Goal: Information Seeking & Learning: Learn about a topic

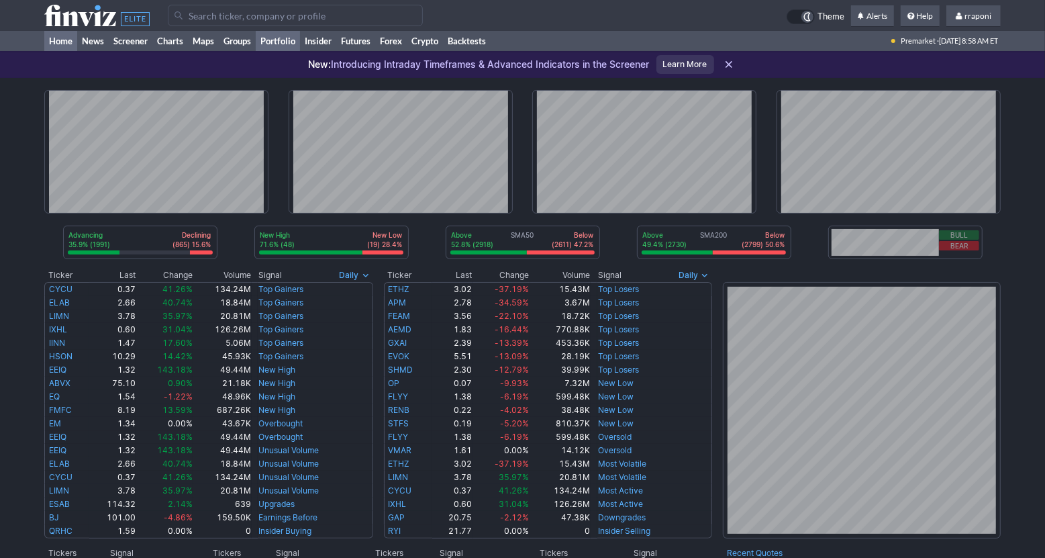
click at [295, 39] on link "Portfolio" at bounding box center [278, 41] width 44 height 20
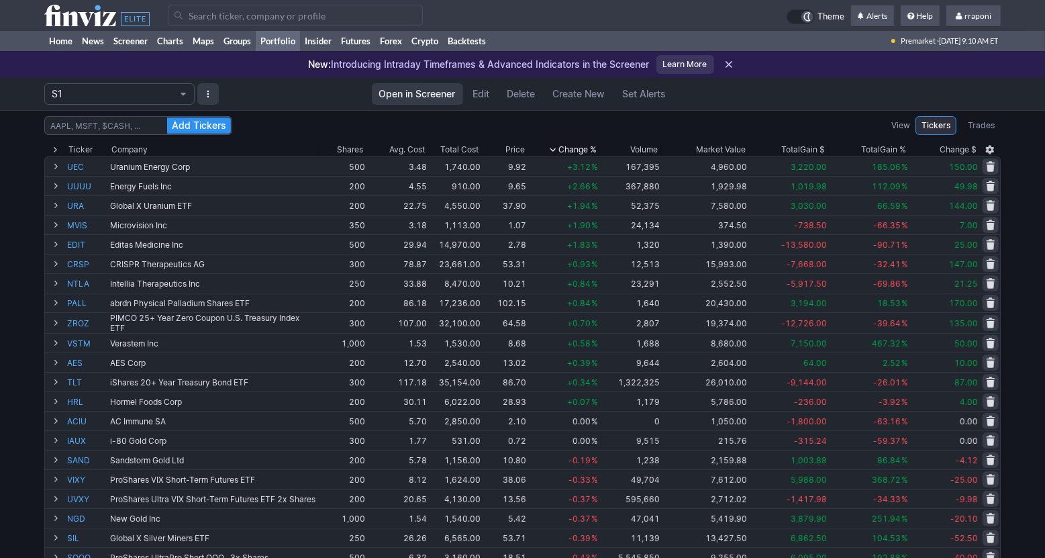
click at [804, 121] on div "Add Tickers View Tickers Trades" at bounding box center [522, 125] width 956 height 19
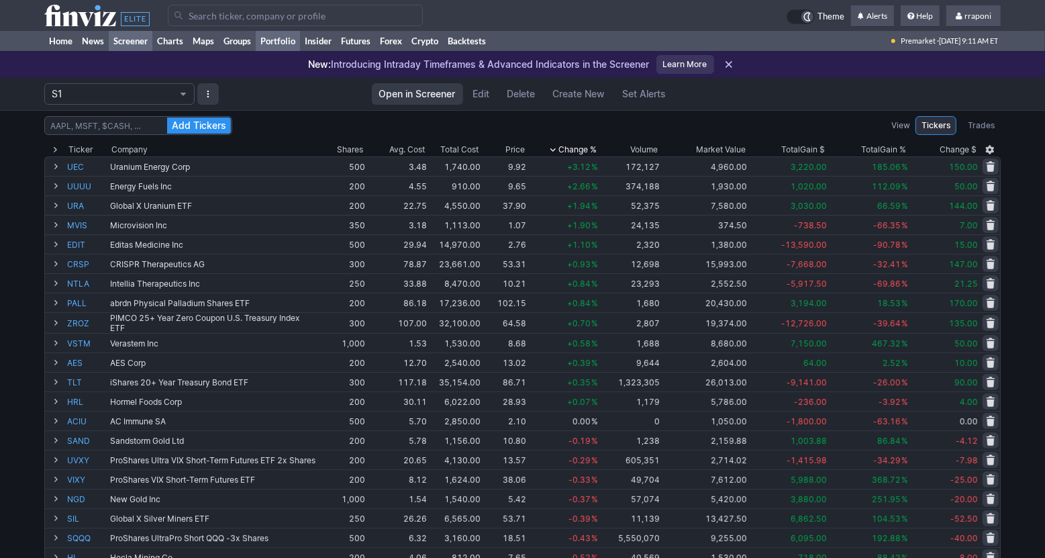
click at [130, 38] on link "Screener" at bounding box center [131, 41] width 44 height 20
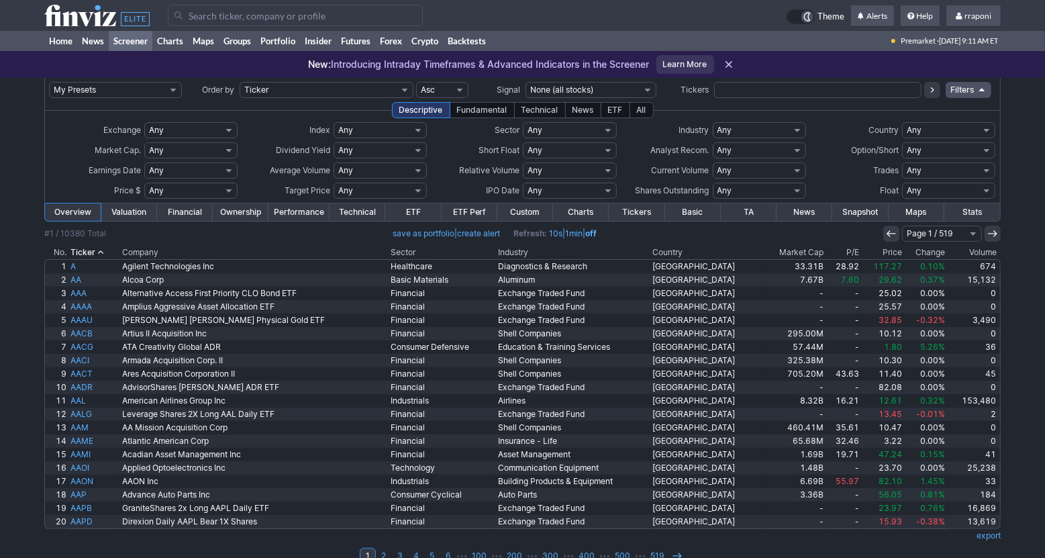
click at [986, 248] on th "Volume" at bounding box center [974, 252] width 53 height 13
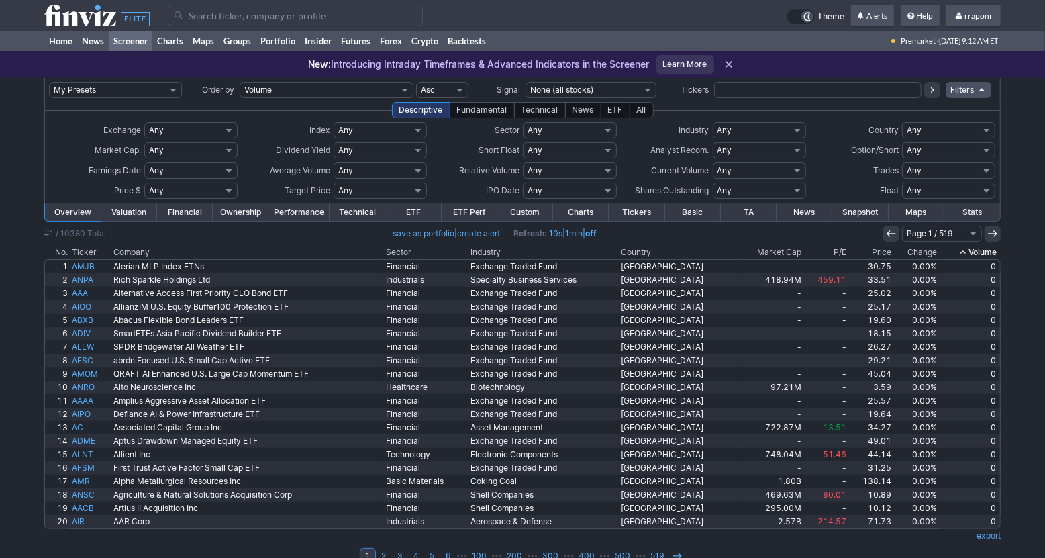
click at [986, 248] on th "Volume" at bounding box center [970, 252] width 62 height 13
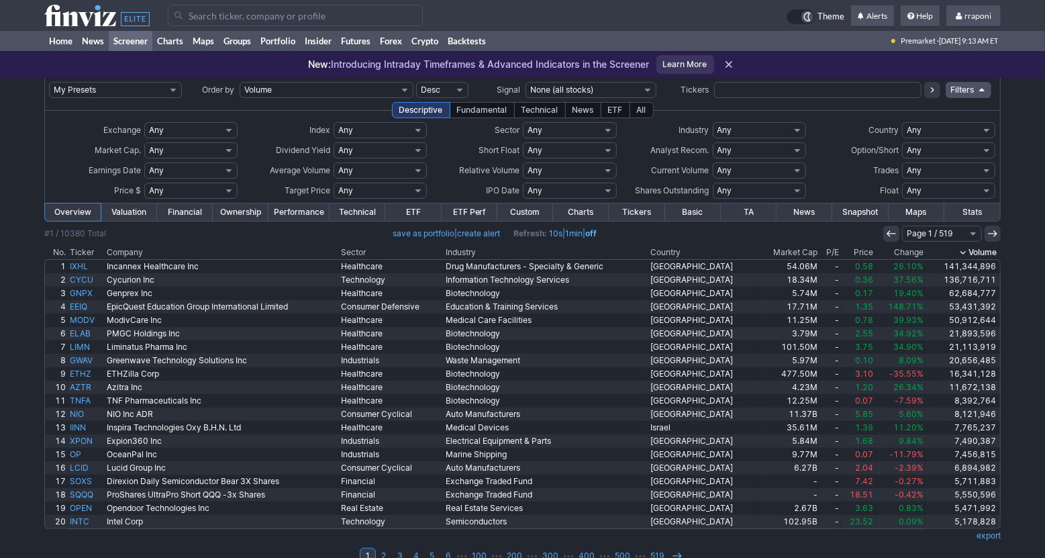
click at [899, 249] on th "Change" at bounding box center [901, 252] width 50 height 13
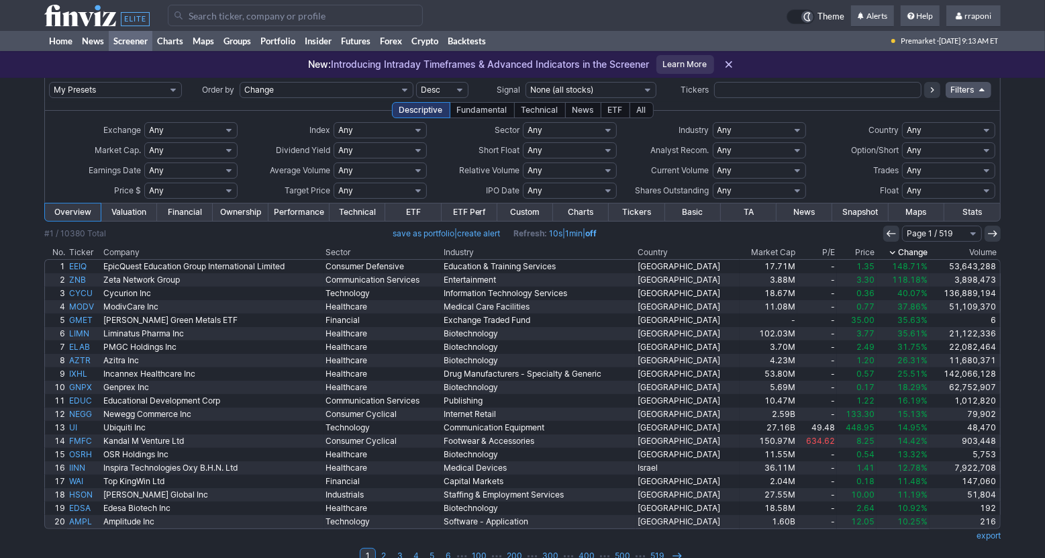
click at [899, 249] on th "Change" at bounding box center [903, 252] width 53 height 13
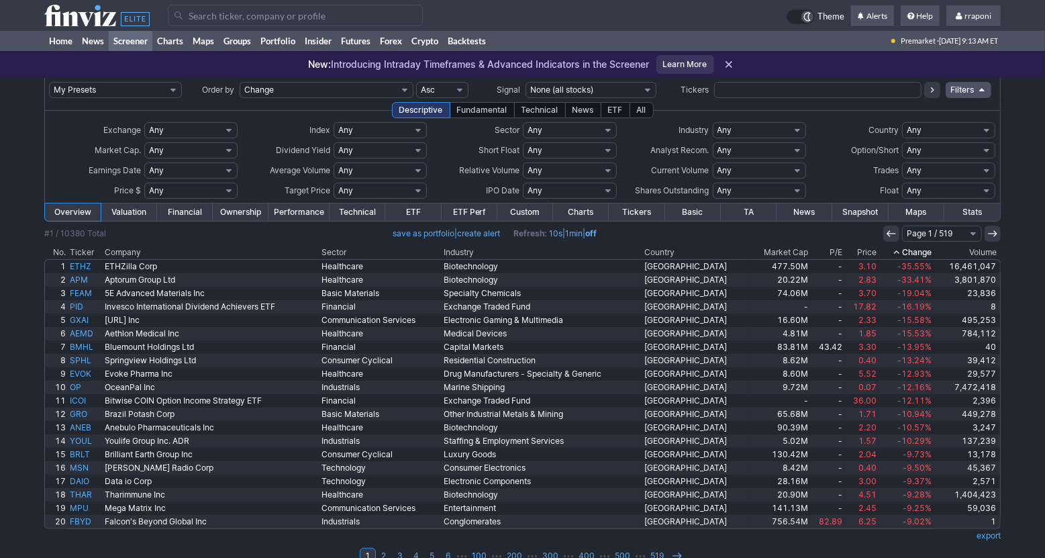
click at [899, 249] on icon at bounding box center [896, 252] width 11 height 11
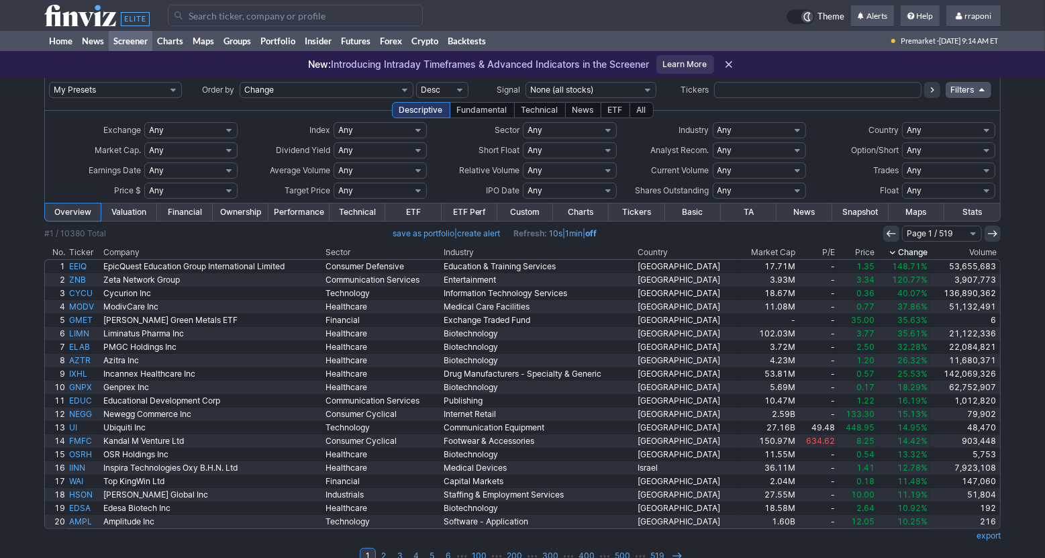
scroll to position [20, 0]
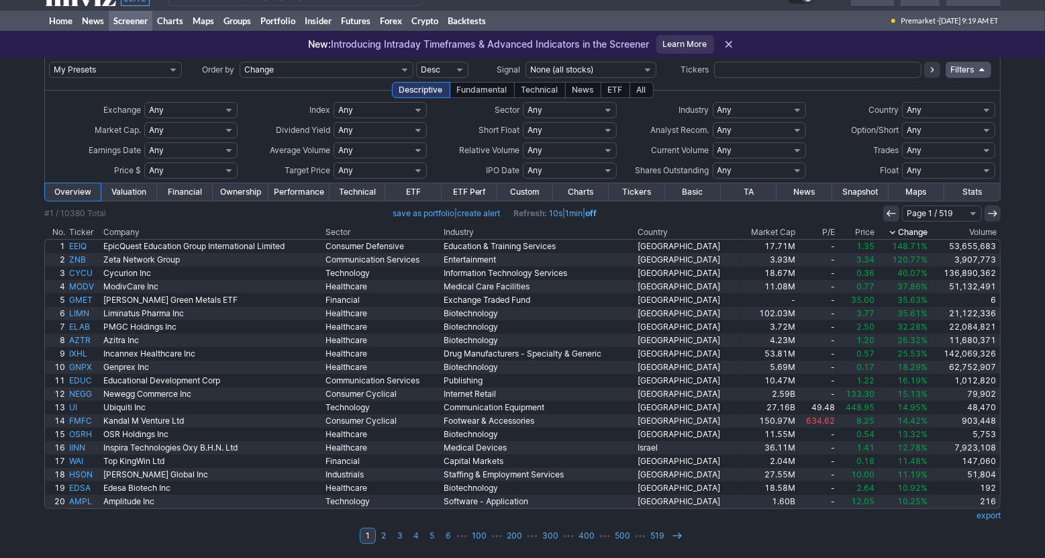
click at [911, 230] on th "Change" at bounding box center [903, 232] width 53 height 13
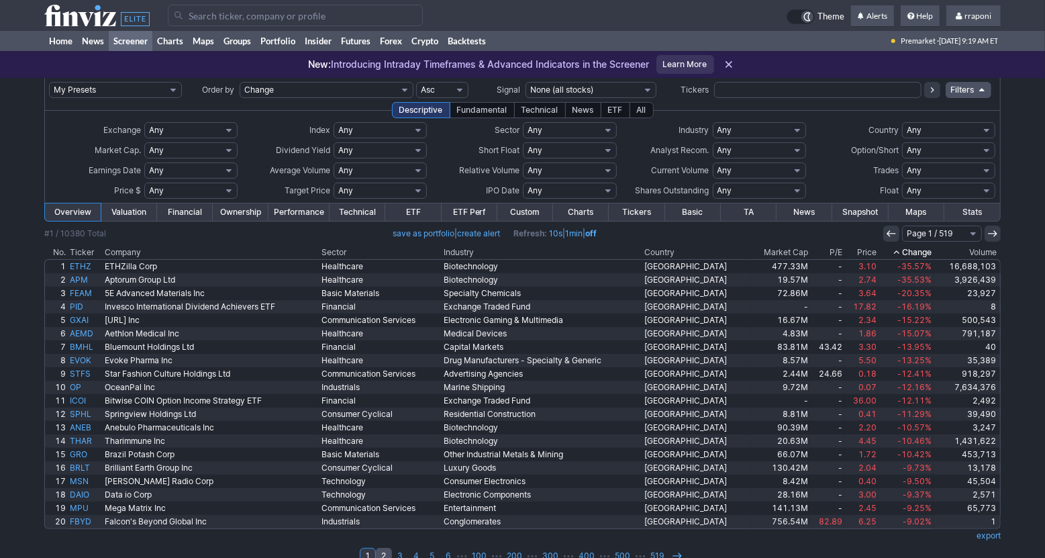
click at [387, 551] on link "2" at bounding box center [384, 556] width 16 height 16
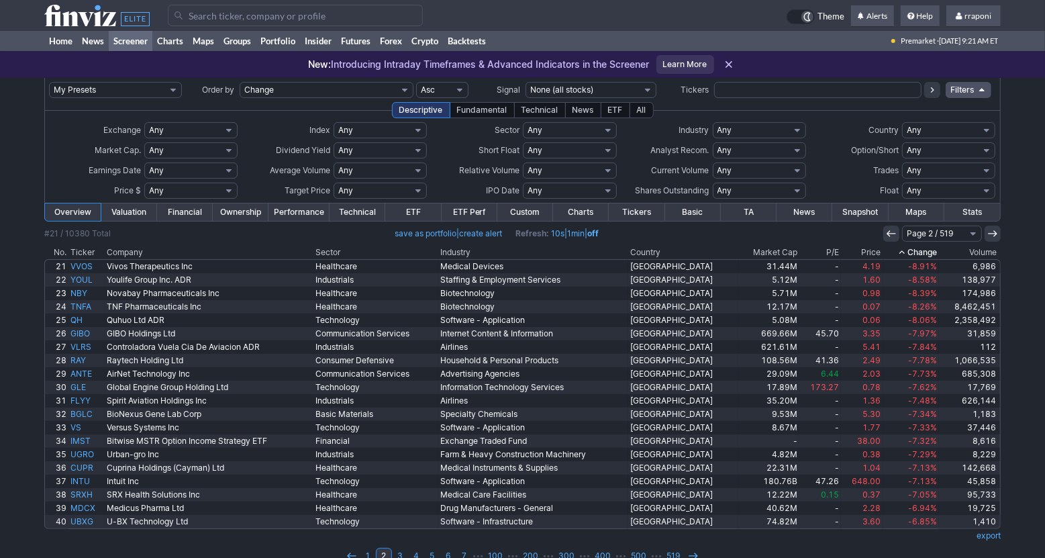
scroll to position [20, 0]
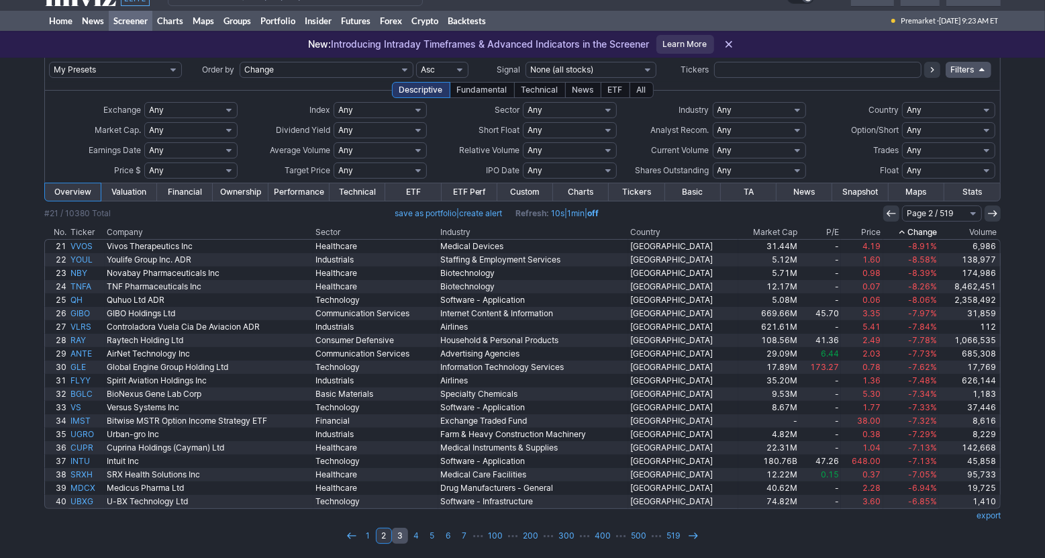
click at [403, 540] on link "3" at bounding box center [400, 536] width 16 height 16
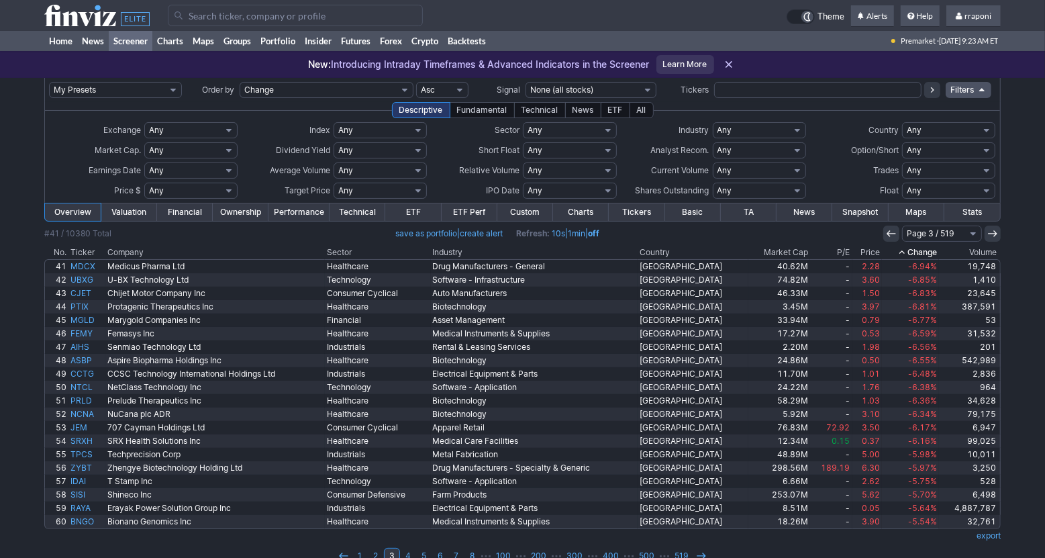
scroll to position [20, 0]
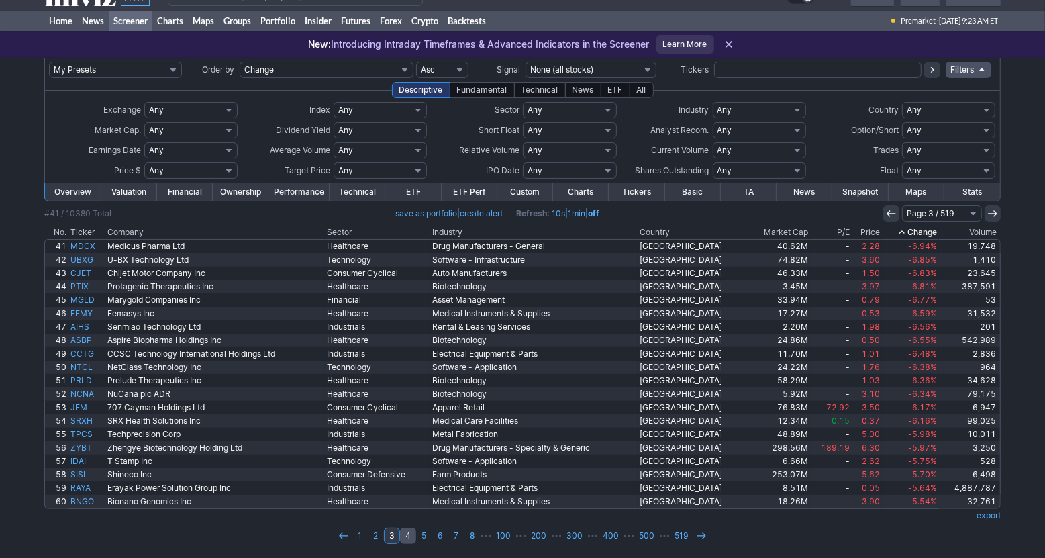
click at [409, 538] on link "4" at bounding box center [408, 536] width 16 height 16
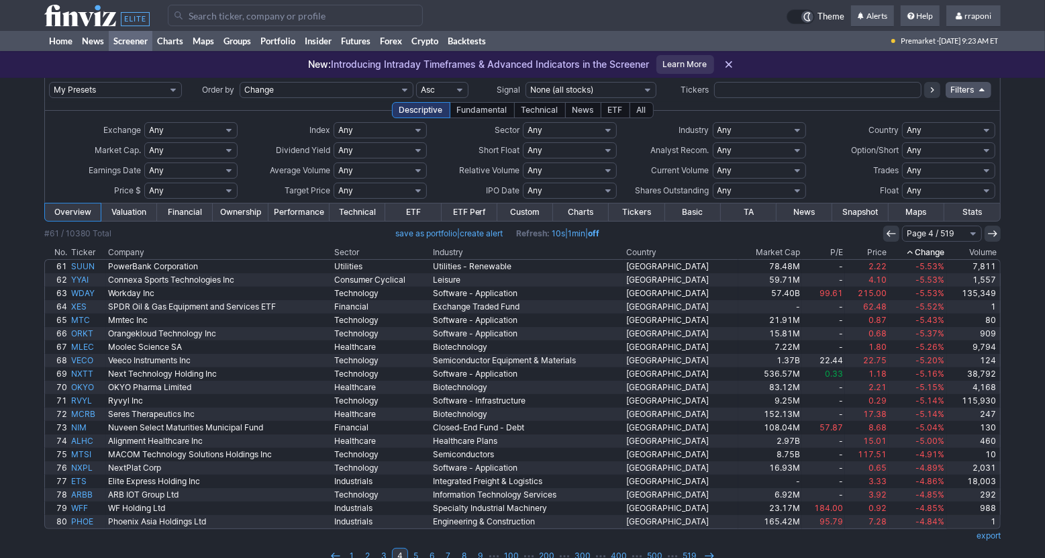
scroll to position [20, 0]
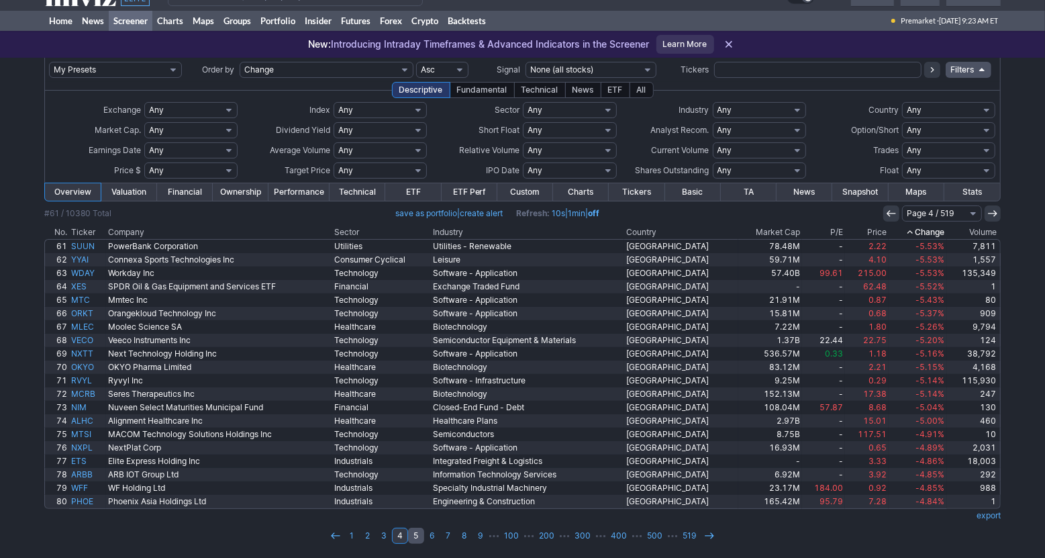
click at [419, 535] on link "5" at bounding box center [416, 536] width 16 height 16
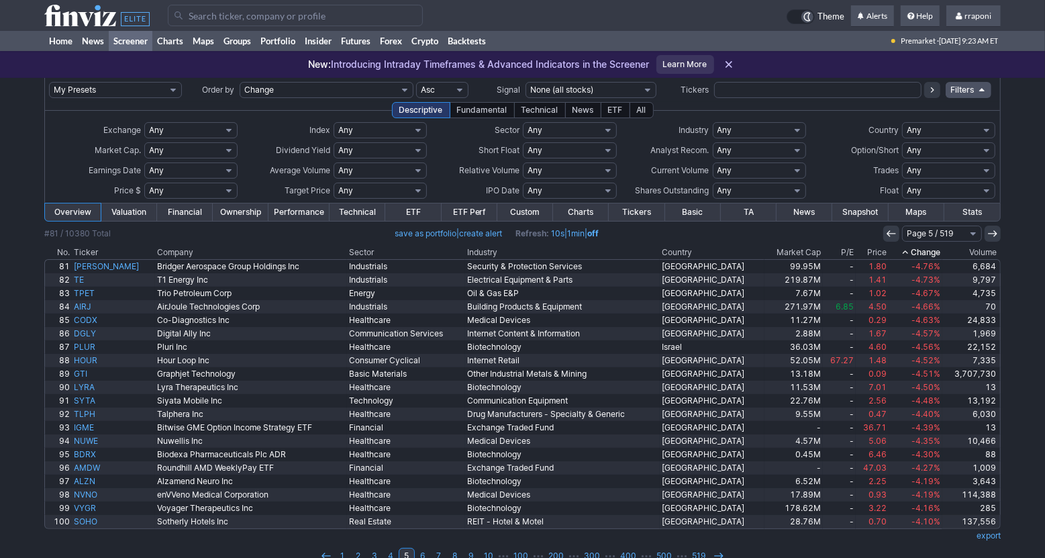
scroll to position [20, 0]
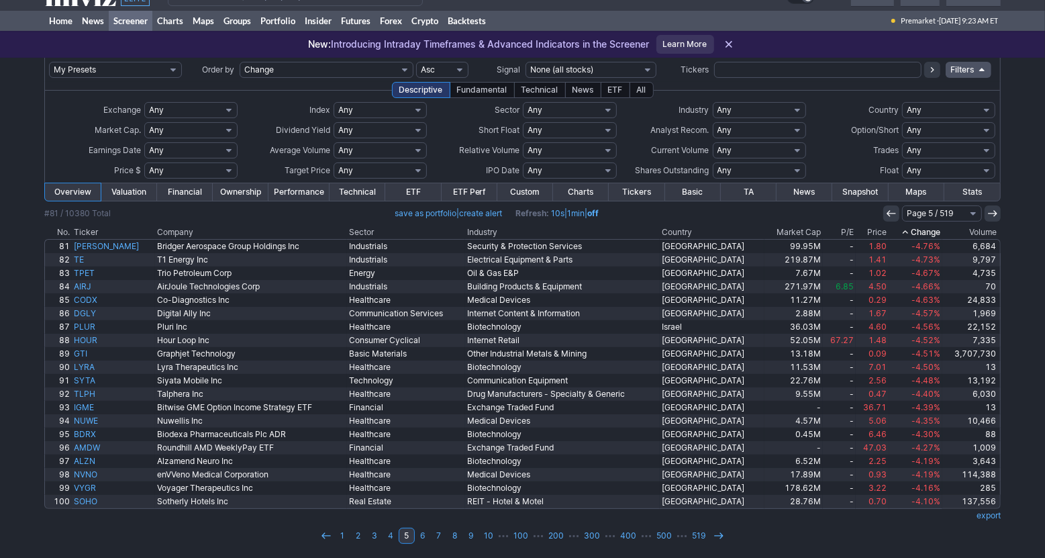
click at [912, 230] on th "Change" at bounding box center [916, 232] width 54 height 13
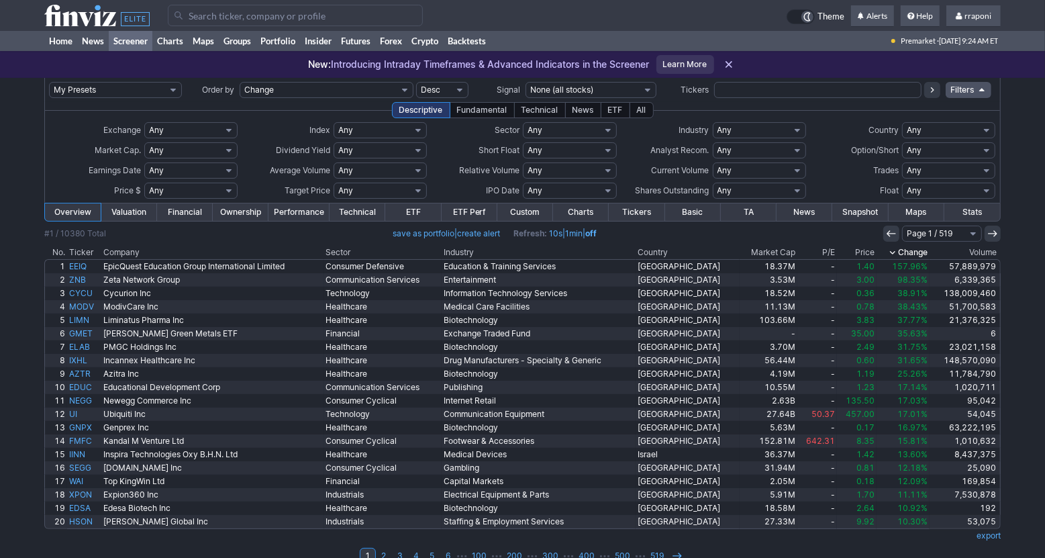
scroll to position [20, 0]
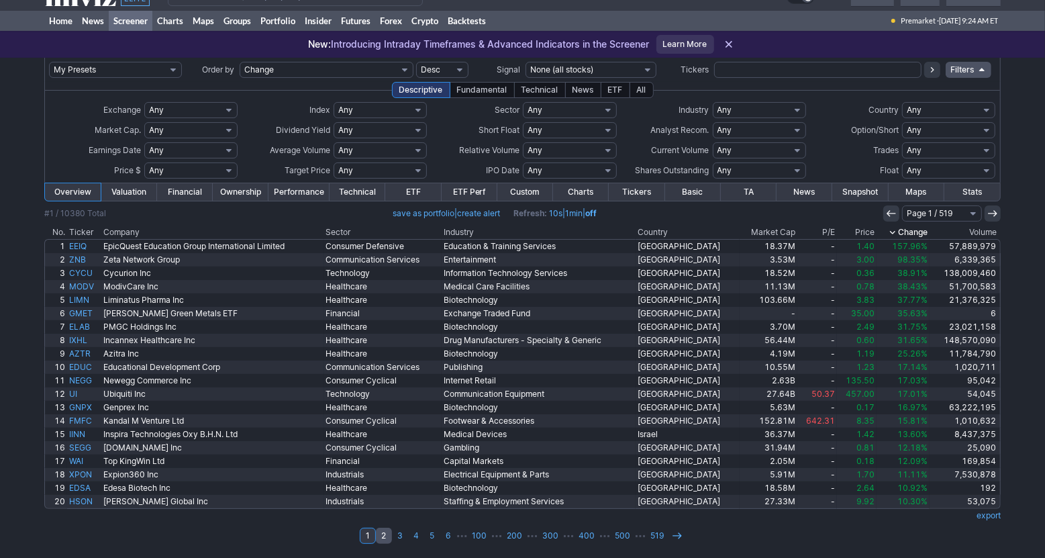
click at [384, 538] on link "2" at bounding box center [384, 536] width 16 height 16
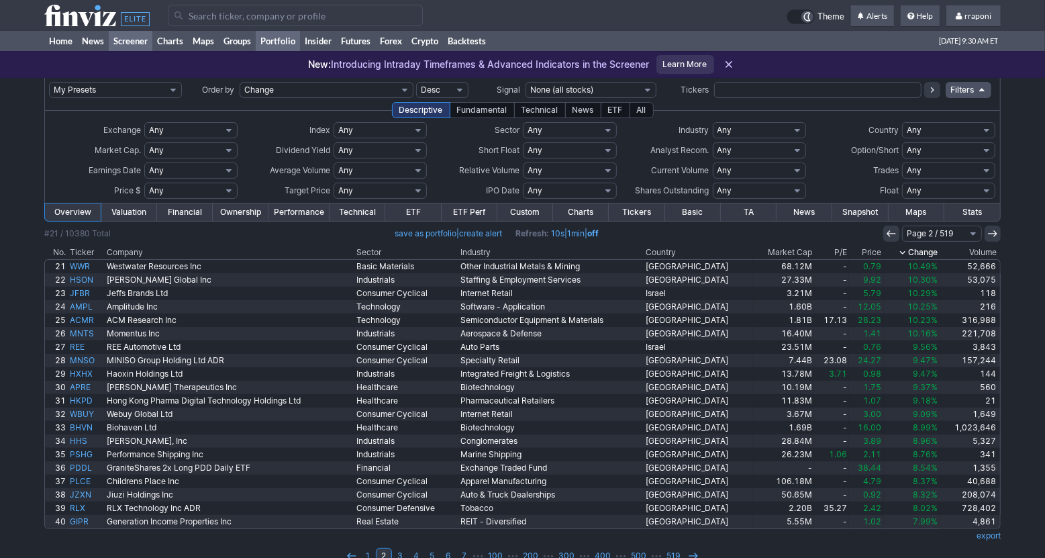
click at [287, 39] on link "Portfolio" at bounding box center [278, 41] width 44 height 20
